Goal: Task Accomplishment & Management: Complete application form

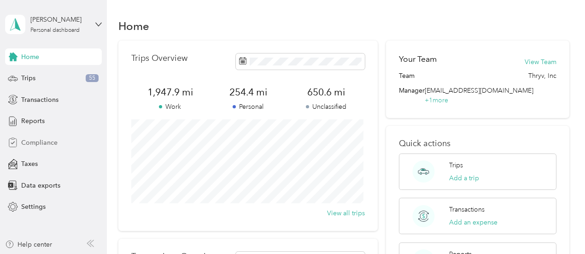
click at [44, 147] on span "Compliance" at bounding box center [39, 143] width 36 height 10
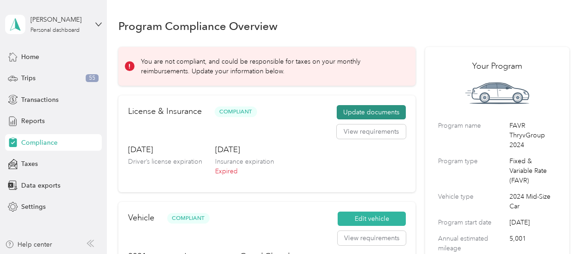
drag, startPoint x: 368, startPoint y: 102, endPoint x: 370, endPoint y: 113, distance: 10.8
click at [370, 113] on div "License & Insurance Compliant Update documents View requirements [DATE] Driver’…" at bounding box center [266, 143] width 297 height 97
click at [370, 113] on button "Update documents" at bounding box center [371, 112] width 69 height 15
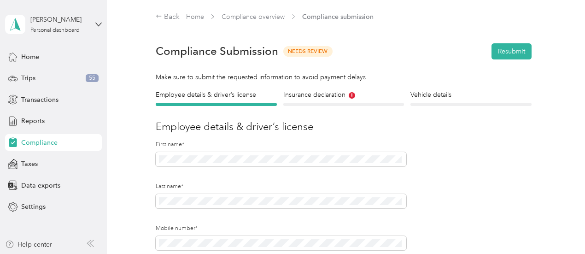
click at [303, 88] on section "Back Home Compliance overview Compliance submission Compliance Submission Needs…" at bounding box center [343, 241] width 451 height 459
click at [305, 91] on h4 "Insurance declaration" at bounding box center [343, 95] width 121 height 10
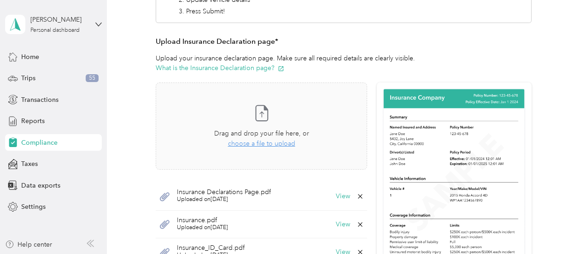
scroll to position [208, 0]
click at [261, 136] on span "Drag and drop your file here, or" at bounding box center [261, 134] width 95 height 8
click at [268, 144] on span "choose a file to upload" at bounding box center [261, 144] width 67 height 8
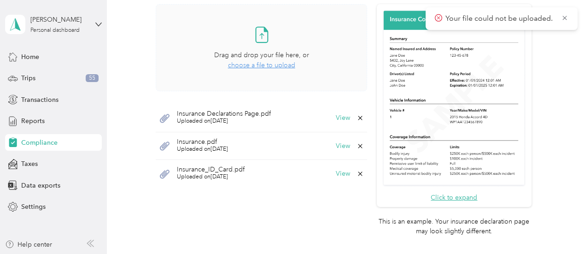
scroll to position [286, 0]
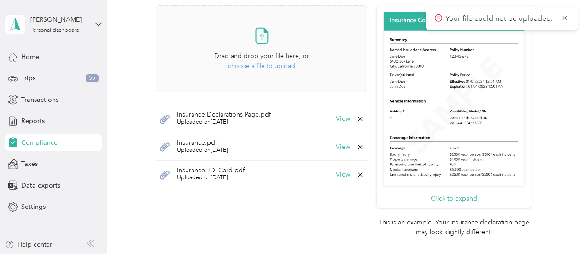
click at [276, 65] on span "choose a file to upload" at bounding box center [261, 66] width 67 height 8
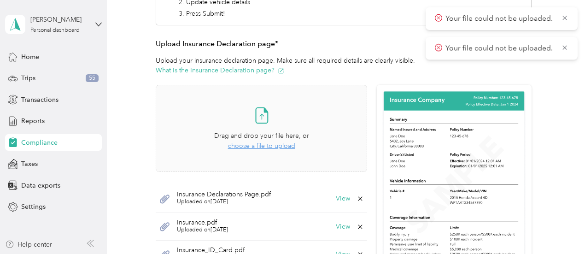
scroll to position [207, 0]
click at [257, 144] on span "choose a file to upload" at bounding box center [261, 146] width 67 height 8
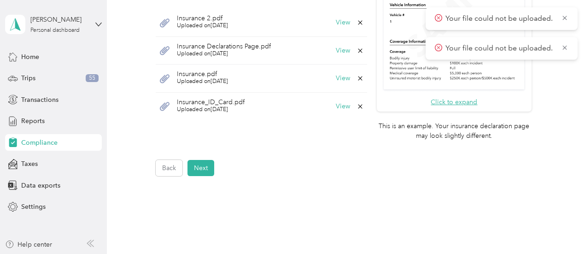
scroll to position [381, 0]
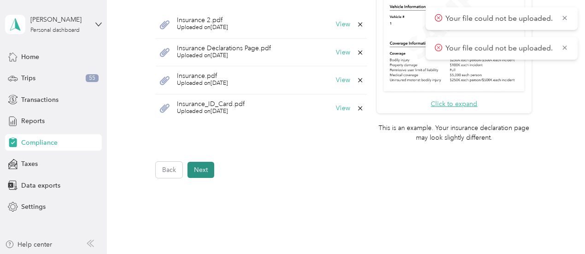
click at [201, 173] on button "Next" at bounding box center [201, 170] width 27 height 16
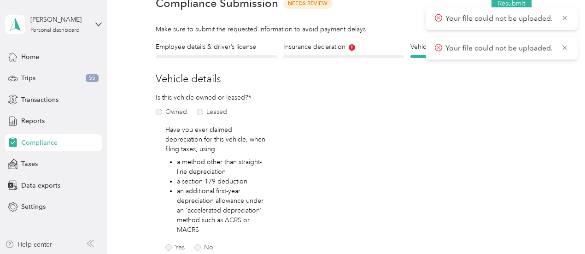
scroll to position [402, 0]
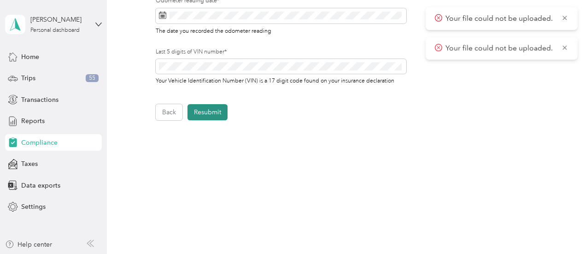
click at [212, 116] on button "Resubmit" at bounding box center [208, 112] width 40 height 16
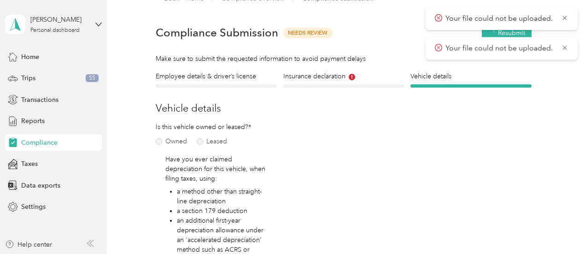
scroll to position [11, 0]
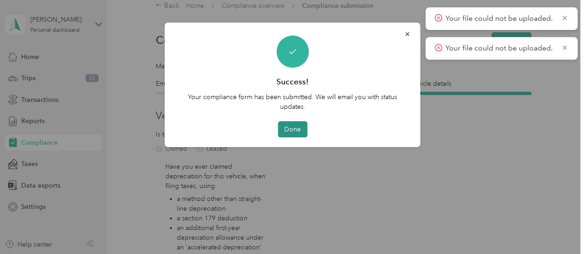
click at [304, 123] on button "Done" at bounding box center [292, 129] width 29 height 16
